Goal: Information Seeking & Learning: Learn about a topic

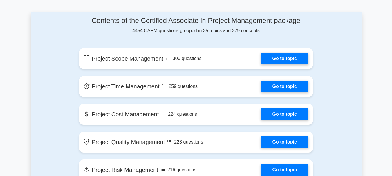
scroll to position [310, 0]
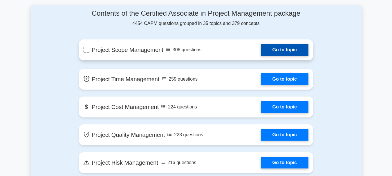
click at [261, 46] on link "Go to topic" at bounding box center [285, 50] width 48 height 12
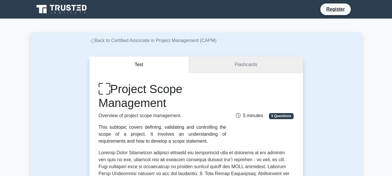
click at [238, 68] on link "Flashcards" at bounding box center [246, 65] width 114 height 17
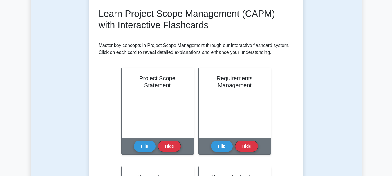
scroll to position [82, 0]
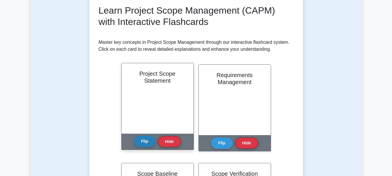
click at [147, 143] on button "Flip" at bounding box center [145, 141] width 22 height 11
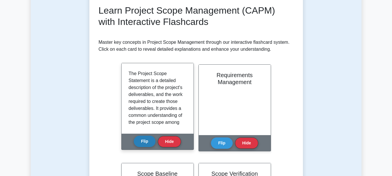
click at [147, 143] on button "Flip" at bounding box center [145, 141] width 22 height 11
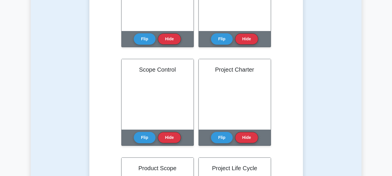
scroll to position [388, 0]
